Goal: Navigation & Orientation: Find specific page/section

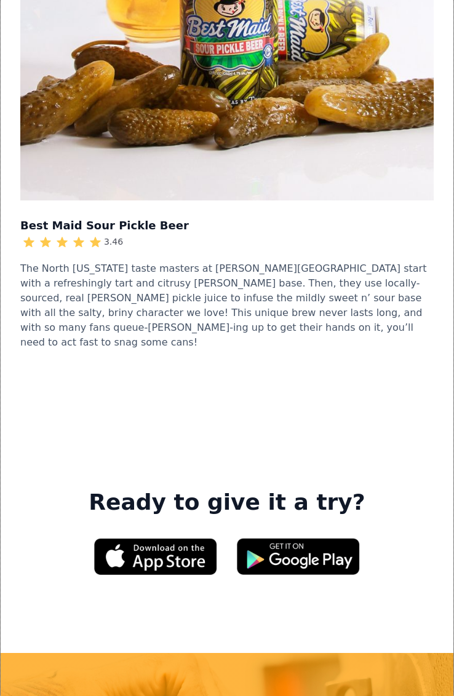
scroll to position [3775, 0]
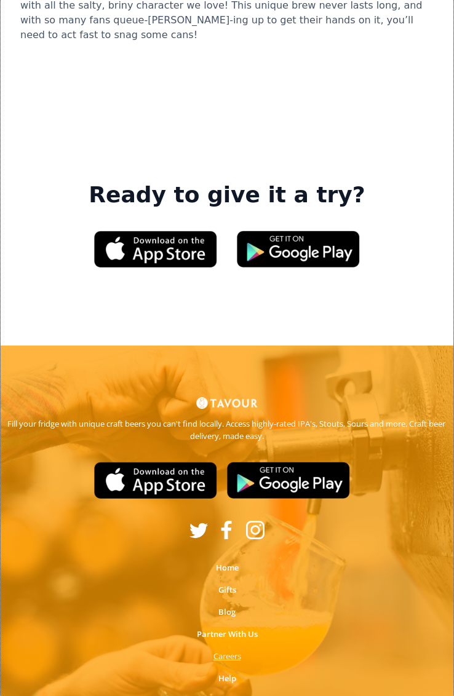
click at [228, 650] on strong "Careers" at bounding box center [227, 655] width 28 height 11
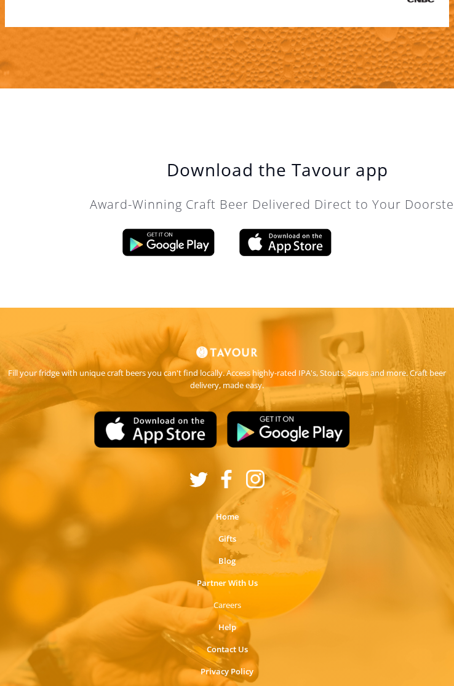
scroll to position [3810, 0]
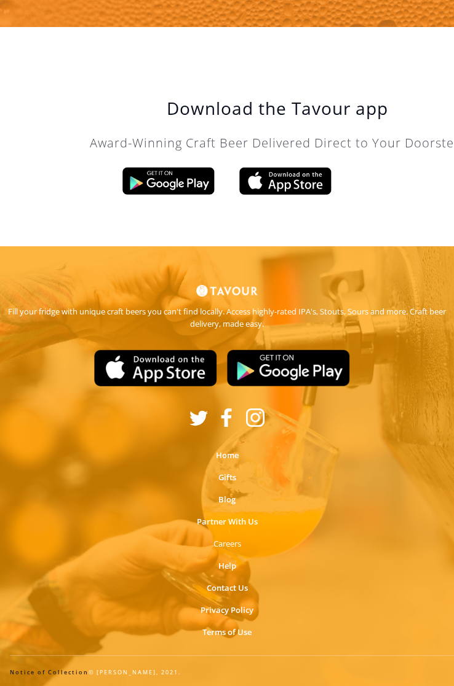
click at [61, 674] on link "Notice of Collection" at bounding box center [49, 673] width 79 height 8
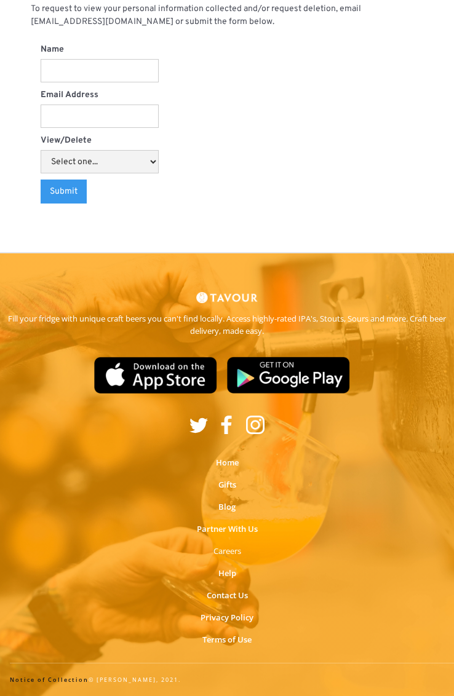
scroll to position [1844, 0]
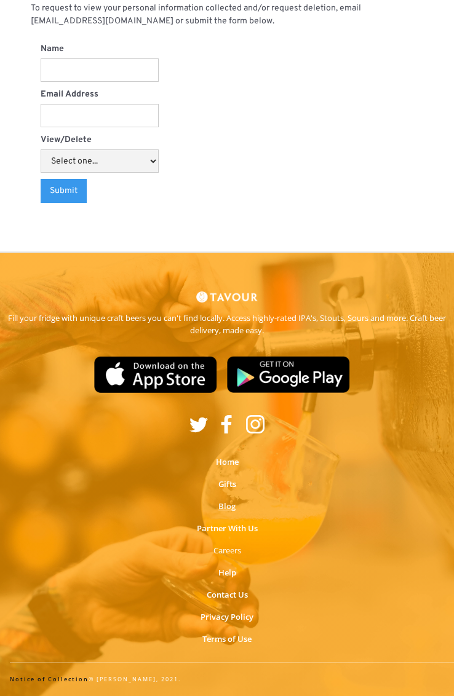
click at [228, 506] on link "Blog" at bounding box center [226, 506] width 17 height 12
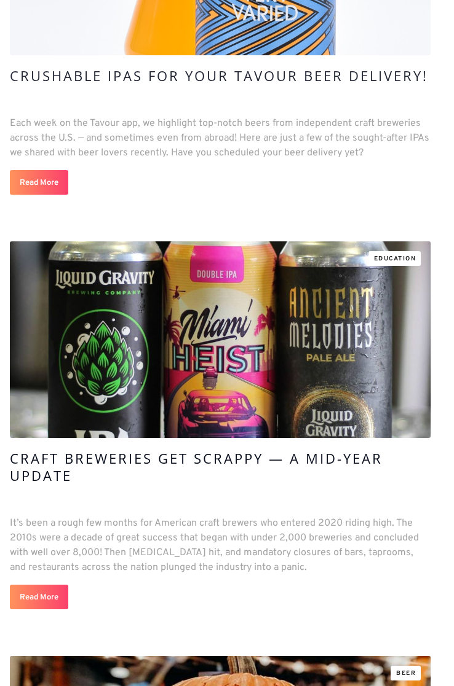
scroll to position [9857, 0]
